Goal: Find specific page/section: Find specific page/section

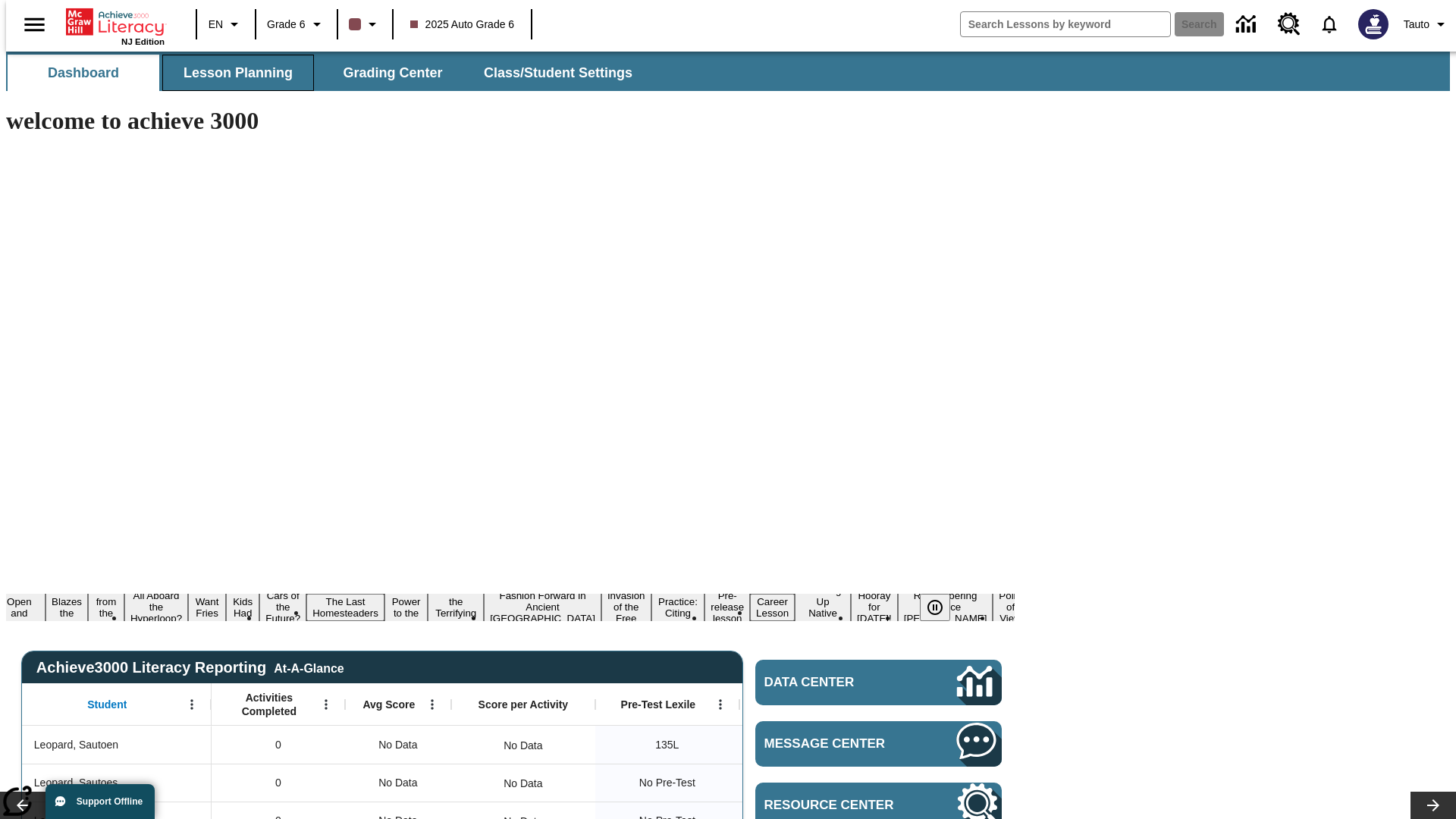
click at [232, 73] on span "Lesson Planning" at bounding box center [237, 73] width 109 height 18
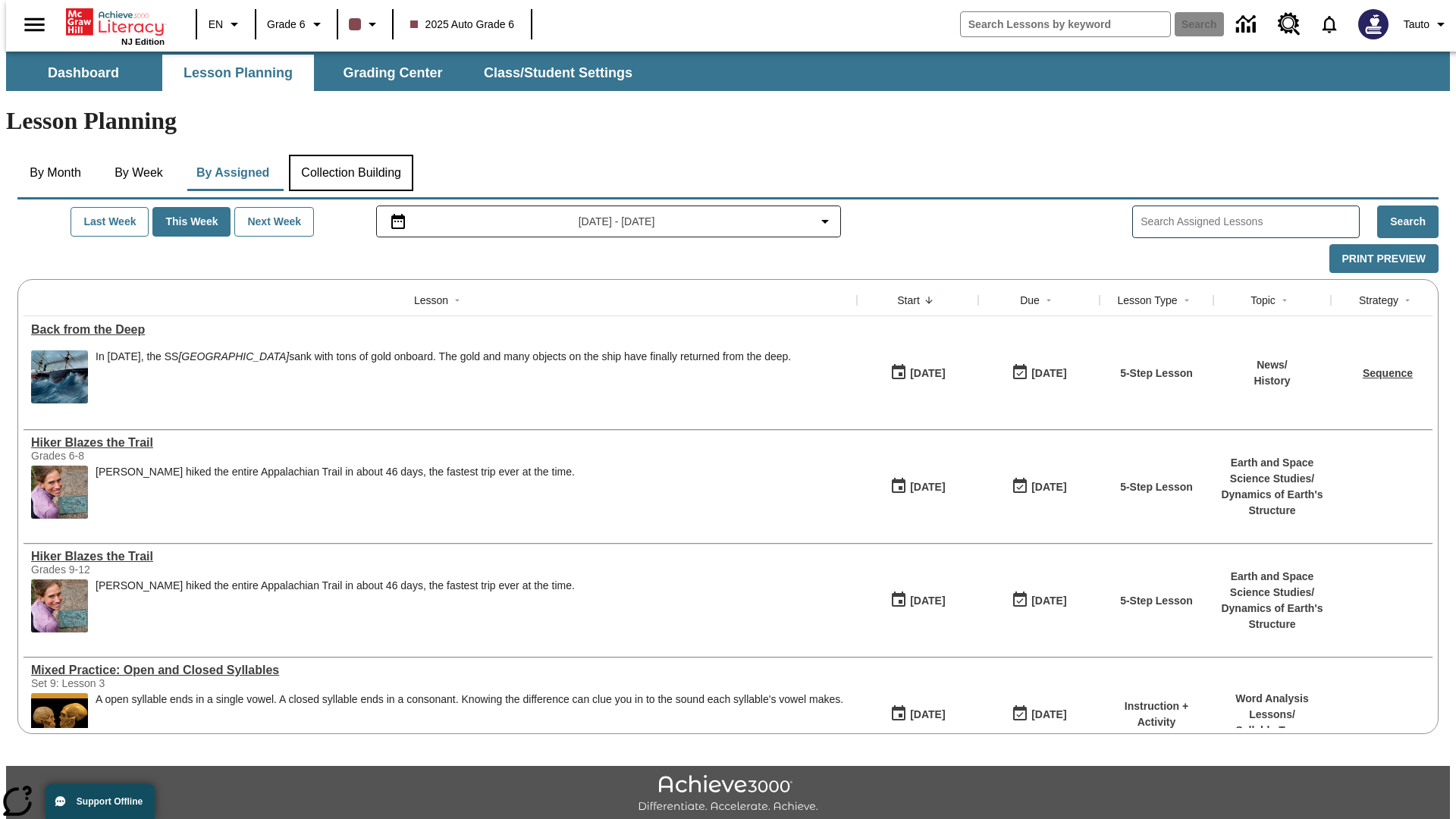
click at [350, 155] on button "Collection Building" at bounding box center [351, 172] width 125 height 36
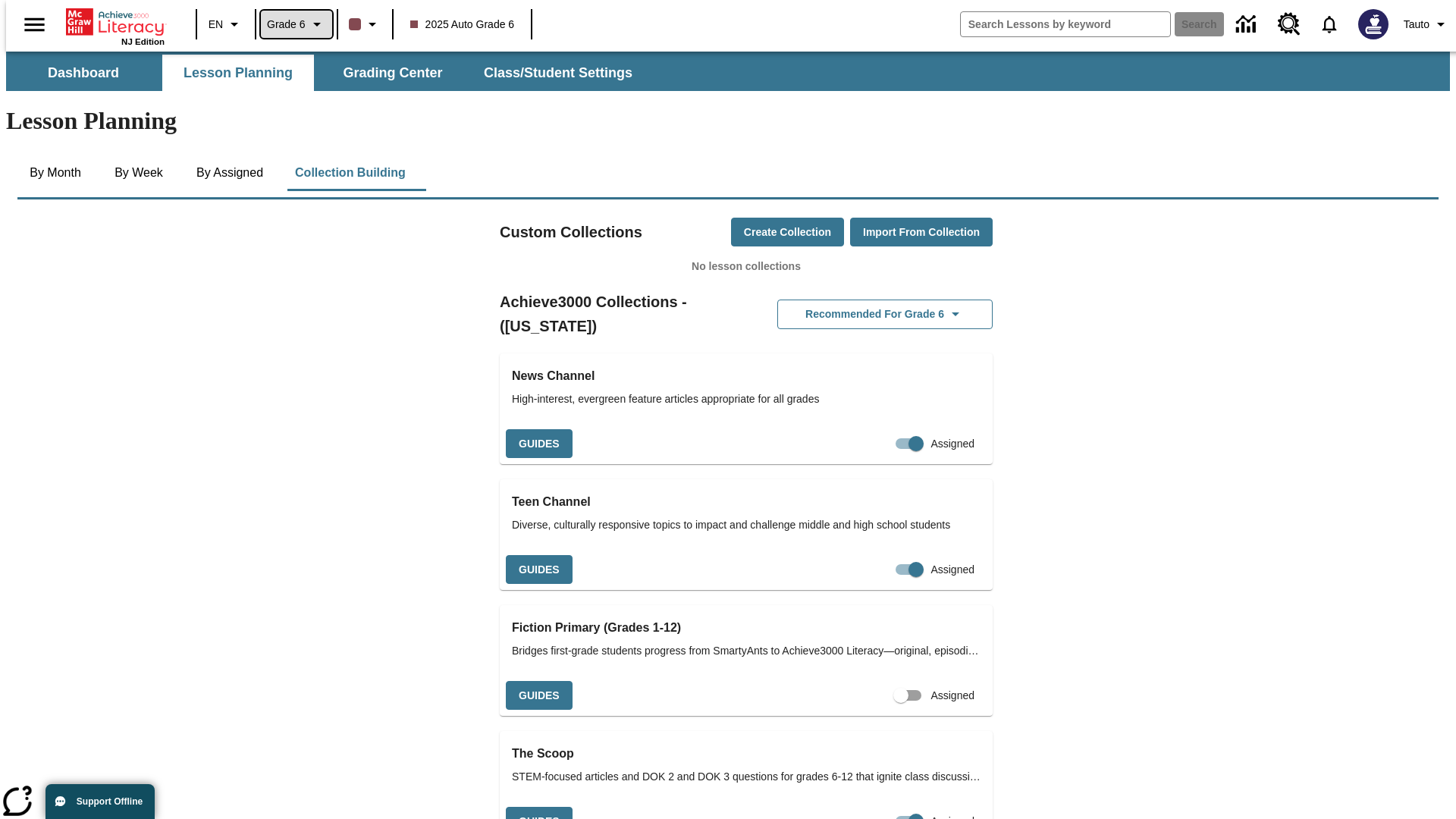
click at [291, 24] on span "Grade 6" at bounding box center [287, 25] width 39 height 16
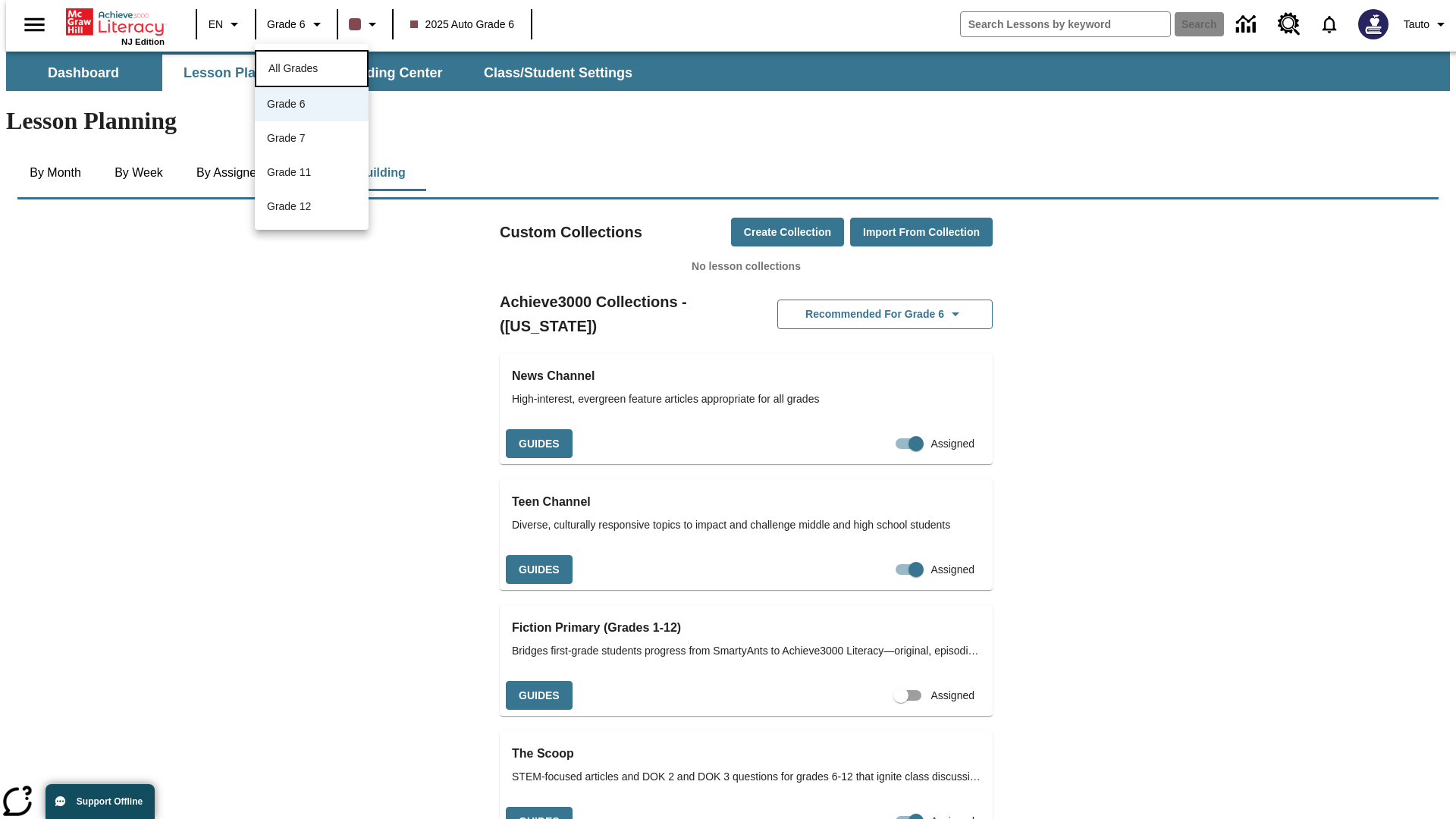
click at [311, 66] on span "All Grades" at bounding box center [293, 68] width 50 height 12
